Goal: Task Accomplishment & Management: Manage account settings

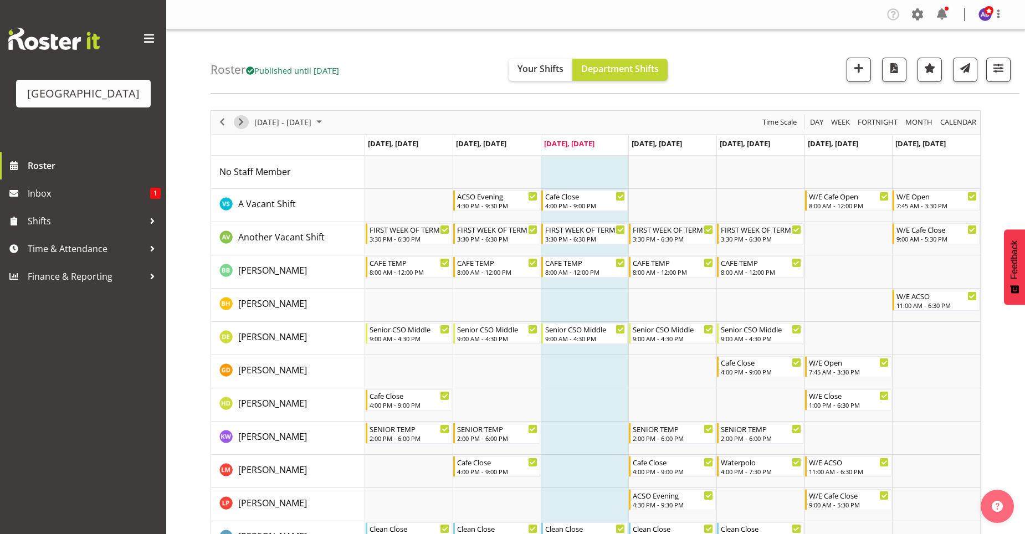
click at [243, 122] on span "Next" at bounding box center [240, 122] width 13 height 14
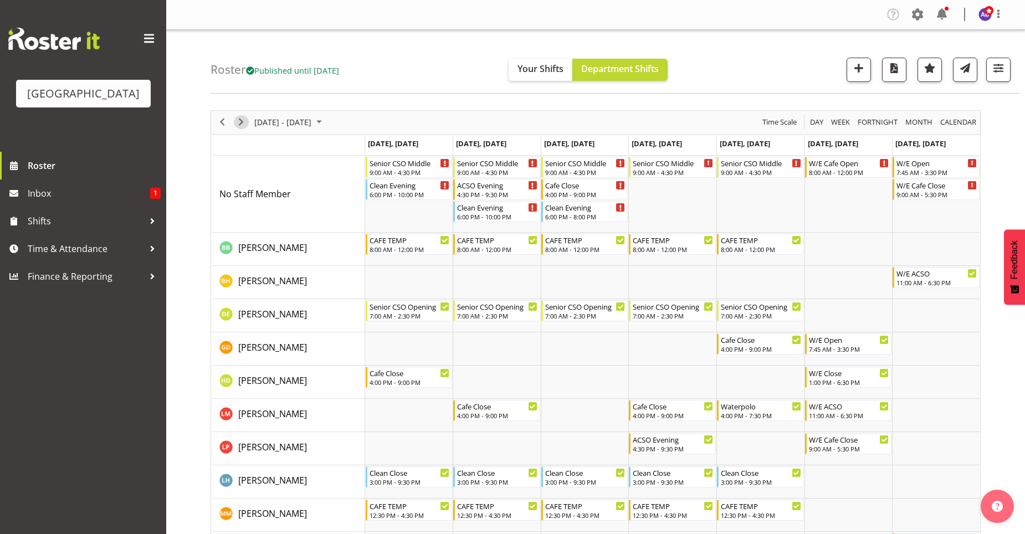
click at [239, 118] on span "Next" at bounding box center [240, 122] width 13 height 14
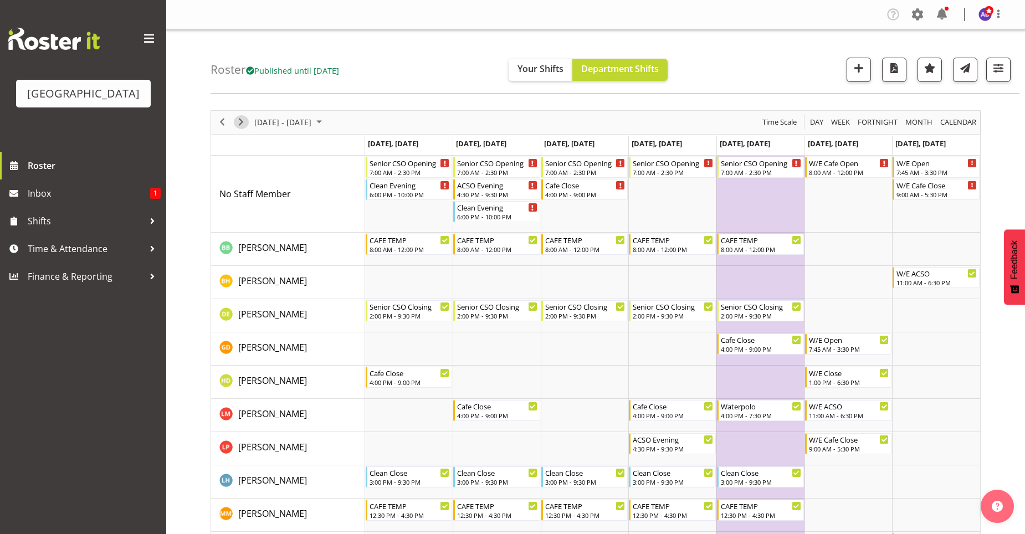
click at [239, 117] on span "Next" at bounding box center [240, 122] width 13 height 14
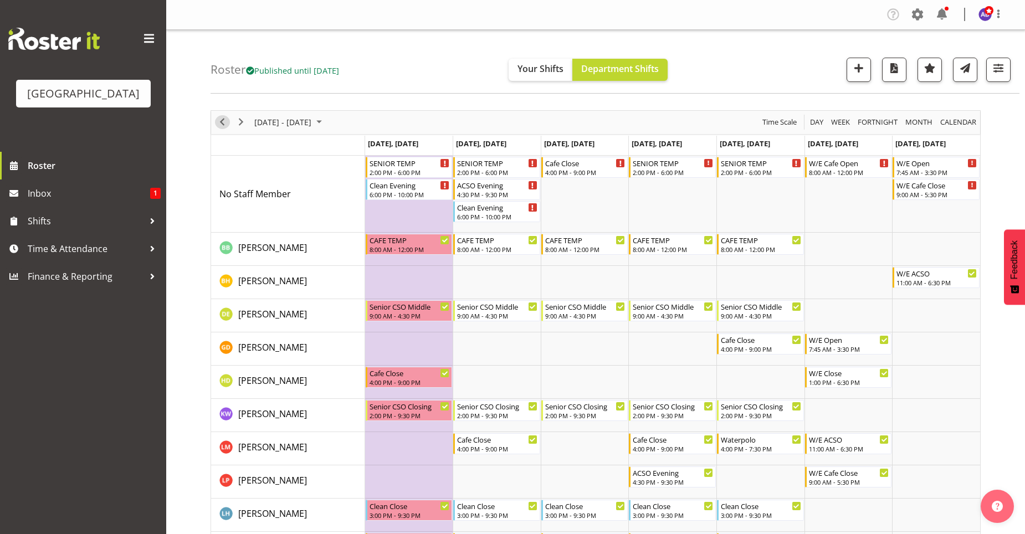
click at [223, 125] on span "Previous" at bounding box center [222, 122] width 13 height 14
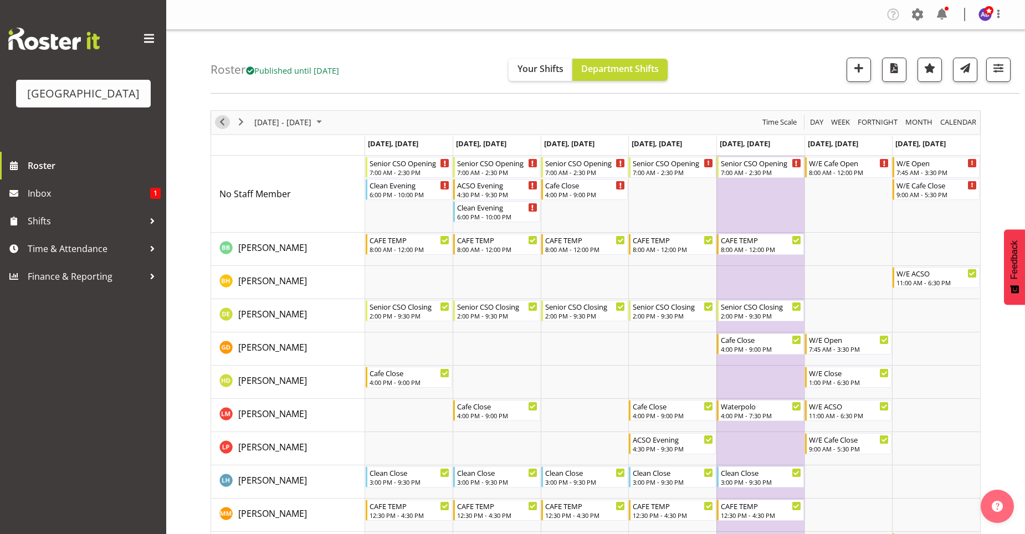
click at [224, 117] on span "Previous" at bounding box center [222, 122] width 13 height 14
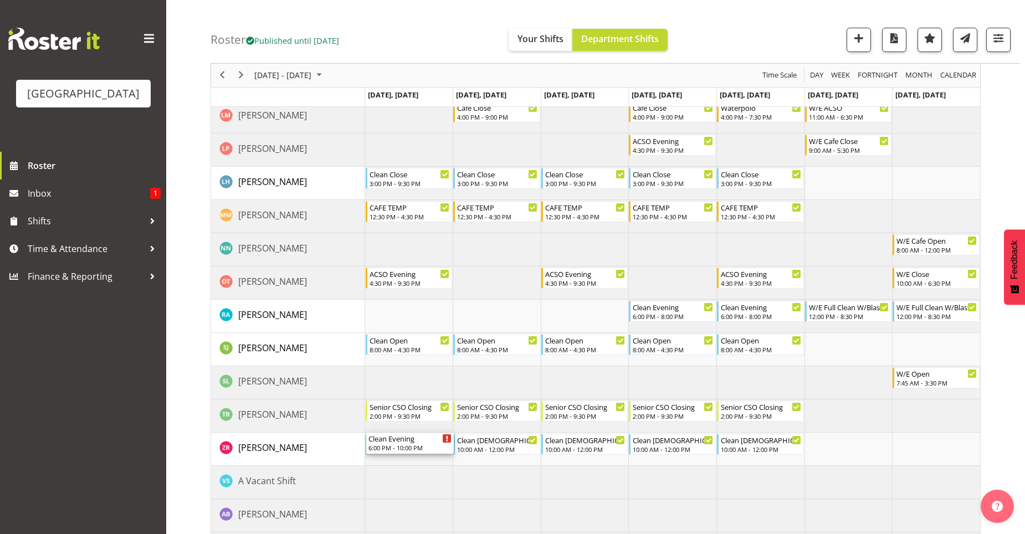
scroll to position [388, 0]
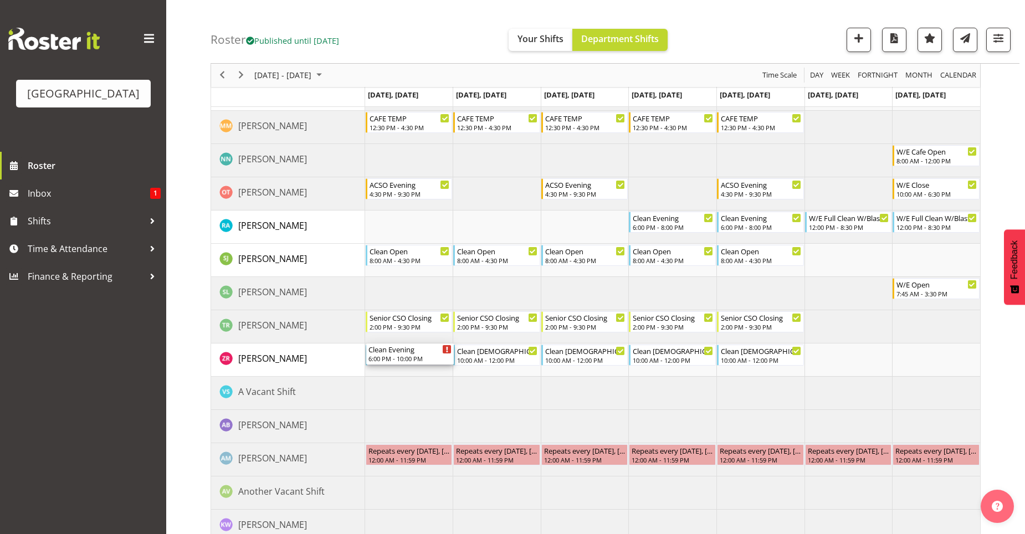
drag, startPoint x: 403, startPoint y: 131, endPoint x: 415, endPoint y: 374, distance: 242.5
click at [415, 374] on div "Senior CSO Middle 9:00 AM - 4:30 PM Clean Evening 6:00 PM - 10:00 PM Senior CSO…" at bounding box center [672, 205] width 615 height 875
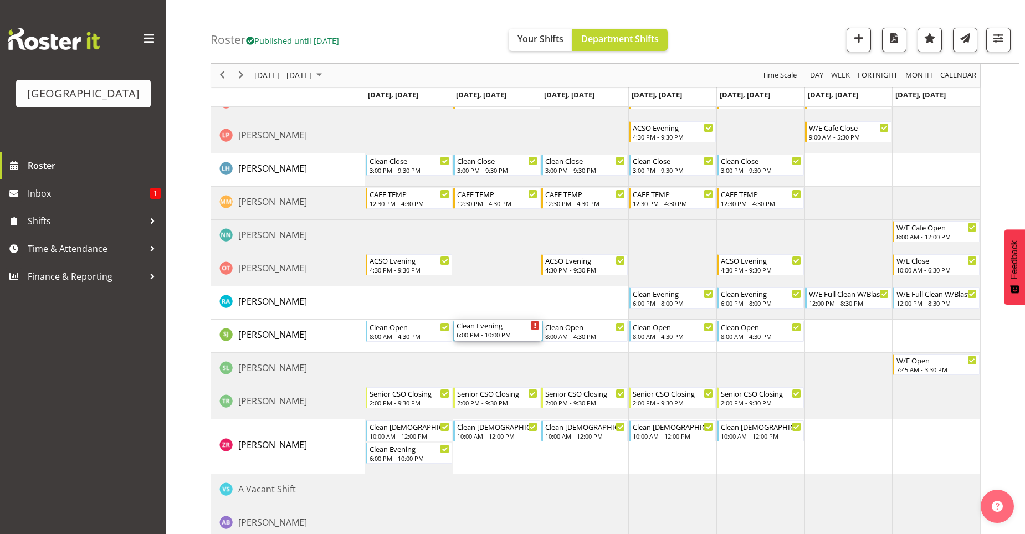
scroll to position [443, 0]
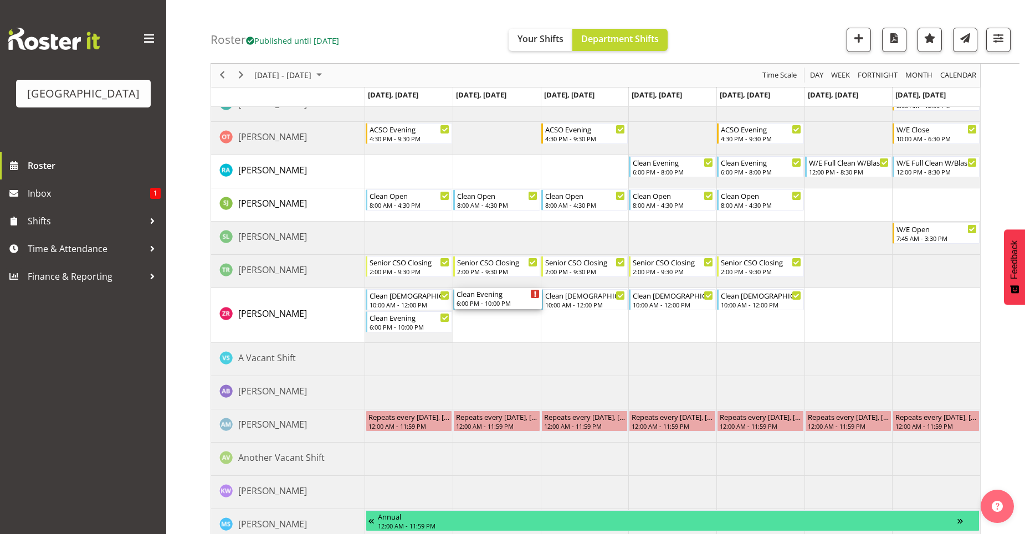
drag, startPoint x: 491, startPoint y: 209, endPoint x: 512, endPoint y: 335, distance: 127.6
click at [512, 335] on div "Senior CSO Middle 9:00 AM - 4:30 PM Senior CSO Middle 9:00 AM - 4:30 PM ACSO Ev…" at bounding box center [672, 160] width 615 height 897
drag, startPoint x: 579, startPoint y: 213, endPoint x: 602, endPoint y: 403, distance: 191.0
click at [602, 403] on div "Senior CSO Middle 9:00 AM - 4:30 PM Senior CSO Middle 9:00 AM - 4:30 PM ACSO Ev…" at bounding box center [672, 160] width 615 height 897
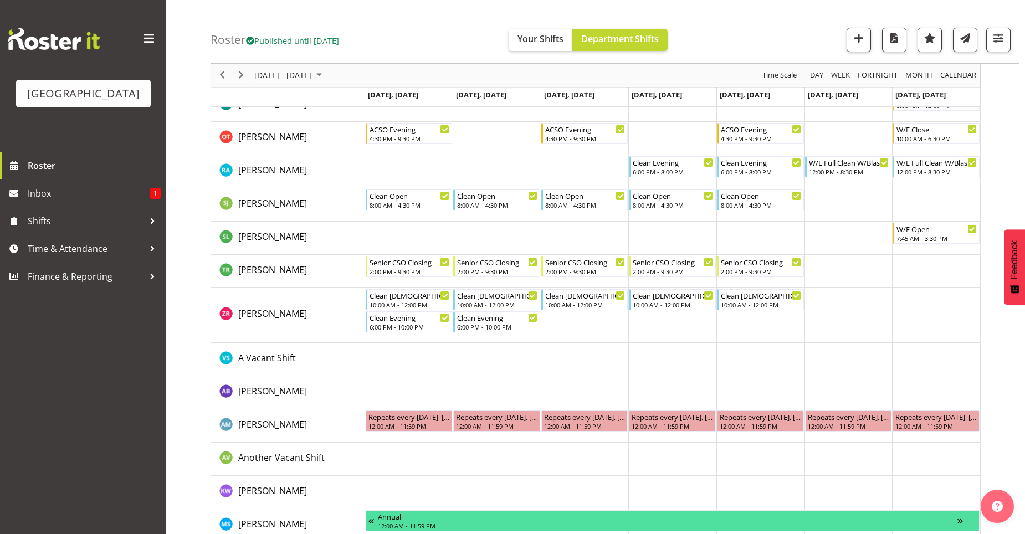
drag, startPoint x: 602, startPoint y: 403, endPoint x: 576, endPoint y: 379, distance: 34.9
click at [576, 379] on td "Timeline Week of October 15, 2025" at bounding box center [585, 392] width 88 height 33
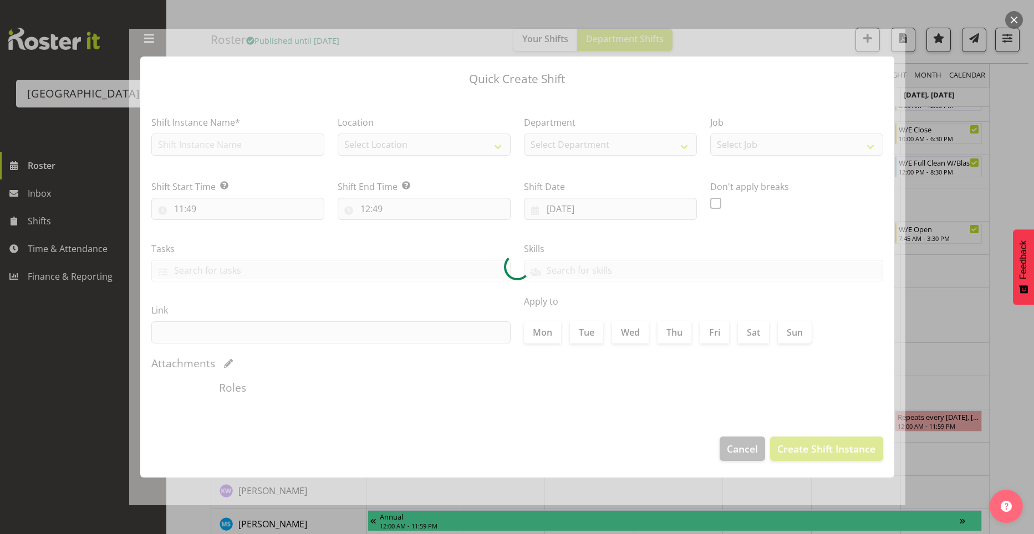
type input "[DATE]"
checkbox input "true"
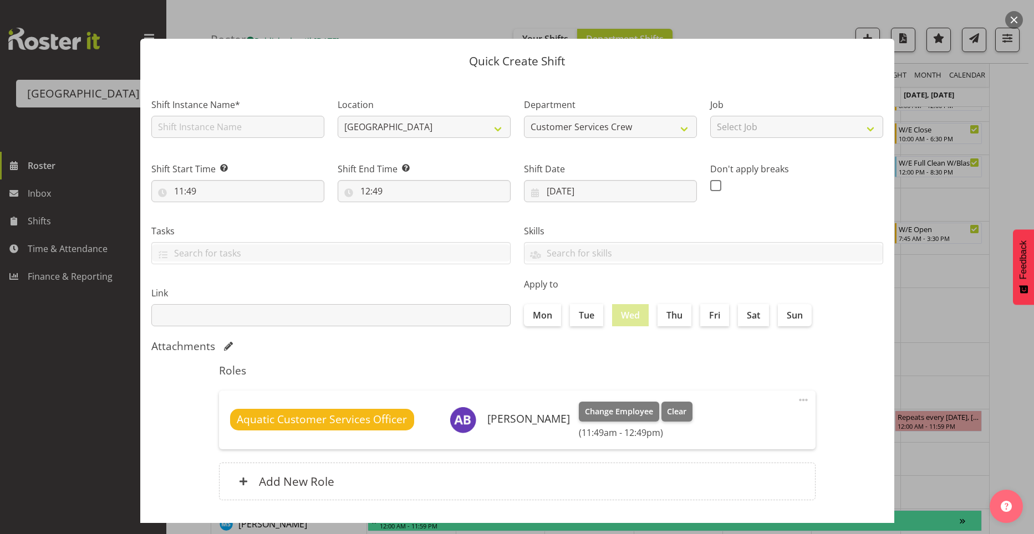
click at [1025, 391] on div at bounding box center [517, 267] width 1034 height 534
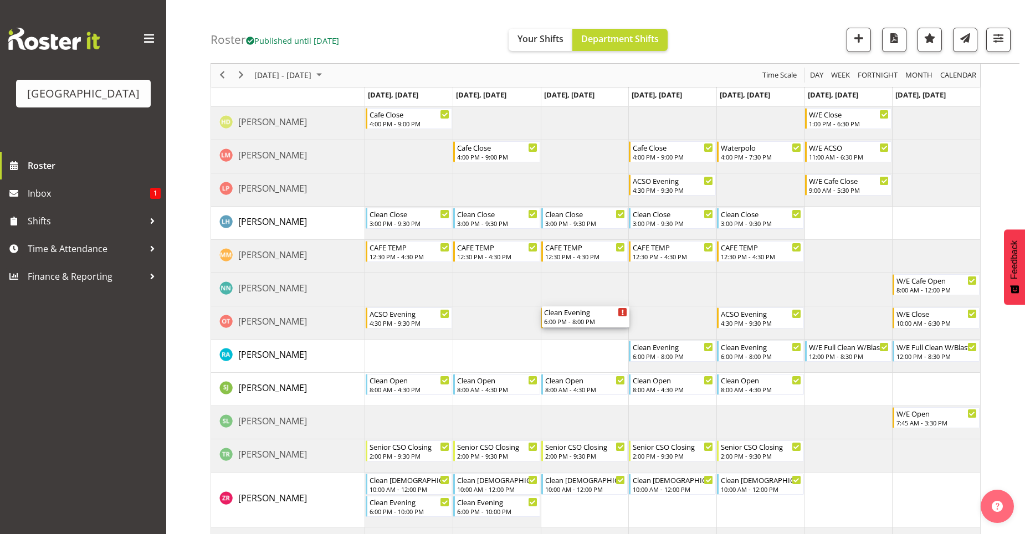
scroll to position [333, 0]
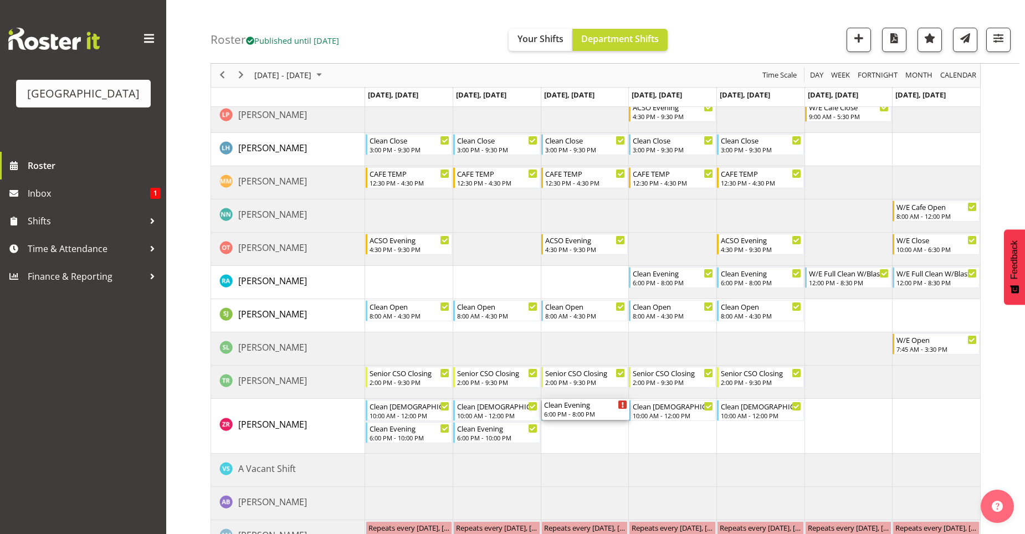
drag, startPoint x: 596, startPoint y: 213, endPoint x: 581, endPoint y: 440, distance: 226.6
click at [581, 440] on div "Senior CSO Middle 9:00 AM - 4:30 PM Senior CSO Middle 9:00 AM - 4:30 PM ACSO Ev…" at bounding box center [672, 271] width 615 height 897
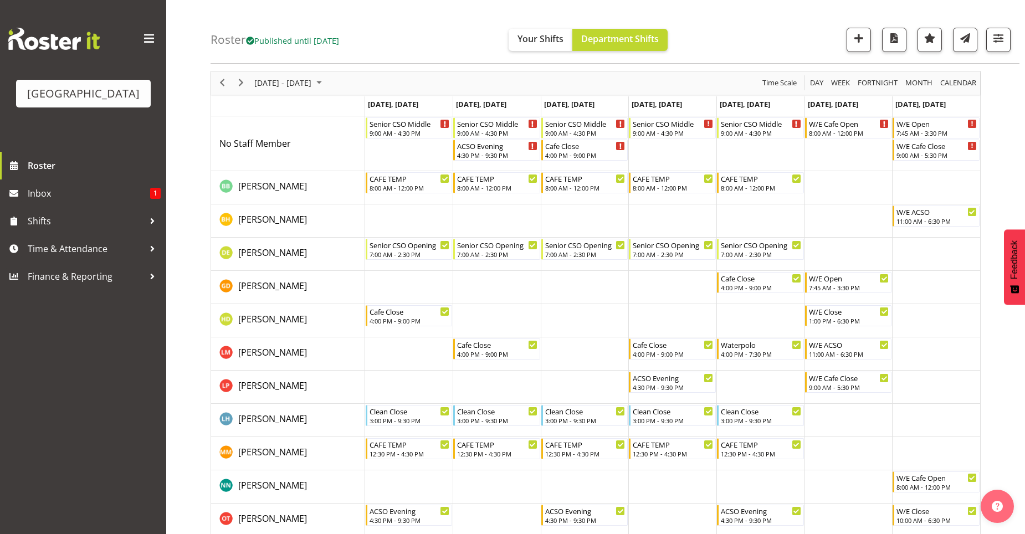
scroll to position [55, 0]
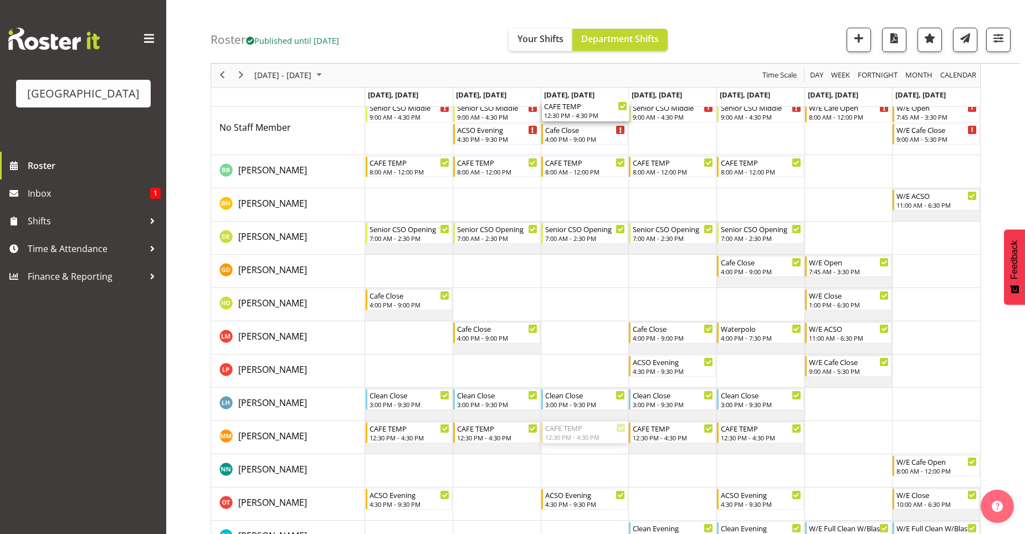
drag, startPoint x: 569, startPoint y: 434, endPoint x: 571, endPoint y: 147, distance: 286.5
click at [571, 147] on div "Senior CSO Middle 9:00 AM - 4:30 PM Senior CSO Middle 9:00 AM - 4:30 PM ACSO Ev…" at bounding box center [672, 537] width 615 height 875
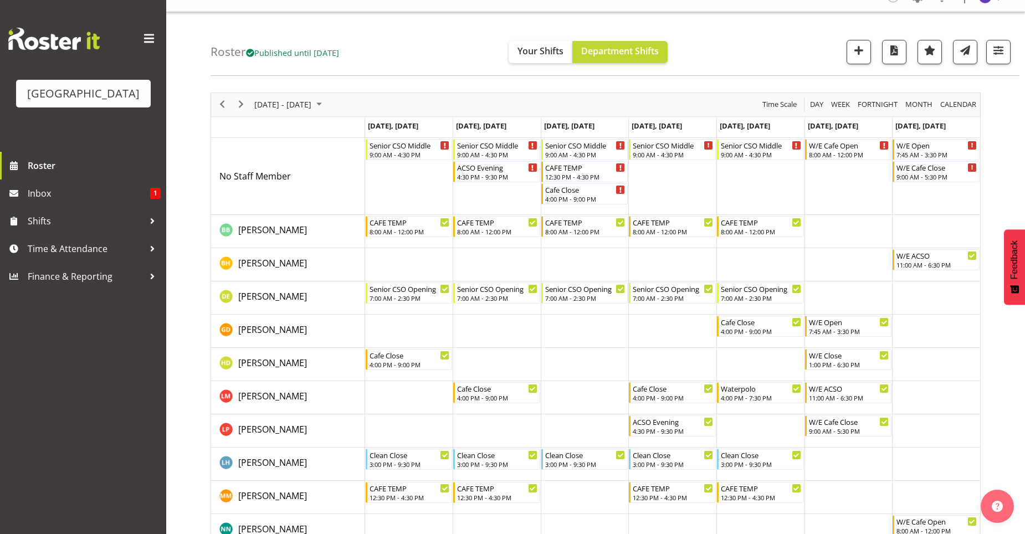
scroll to position [0, 0]
